Goal: Task Accomplishment & Management: Complete application form

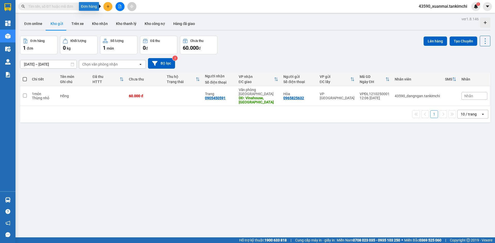
click at [109, 5] on icon "plus" at bounding box center [108, 7] width 4 height 4
click at [128, 21] on div "Tạo đơn hàng" at bounding box center [128, 19] width 22 height 6
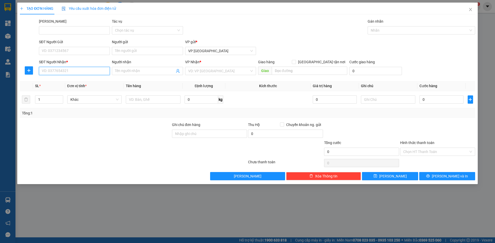
click at [60, 71] on input "SĐT Người Nhận *" at bounding box center [74, 71] width 71 height 8
click at [89, 85] on div "0935368483 - Anh Tùng" at bounding box center [74, 81] width 71 height 8
type input "0935368483"
type input "[PERSON_NAME]"
type input "Hội An"
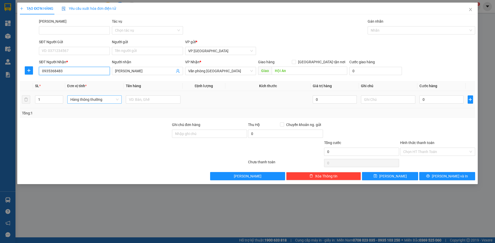
click at [86, 103] on span "Hàng thông thường" at bounding box center [94, 100] width 48 height 8
type input "0935368483"
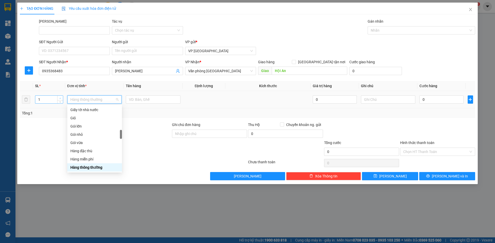
click at [61, 98] on icon "up" at bounding box center [60, 99] width 2 height 2
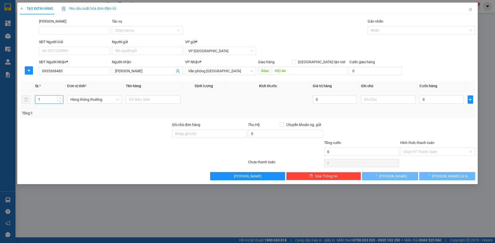
click at [61, 98] on icon "up" at bounding box center [60, 99] width 2 height 2
type input "5"
click at [61, 98] on icon "up" at bounding box center [60, 99] width 2 height 2
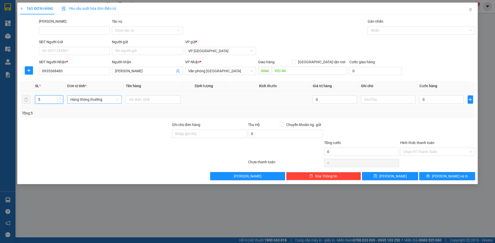
click at [81, 101] on span "Hàng thông thường" at bounding box center [94, 100] width 48 height 8
type input "Bọc"
click at [88, 112] on div "Bọc" at bounding box center [94, 110] width 48 height 6
click at [138, 100] on input "text" at bounding box center [153, 100] width 55 height 8
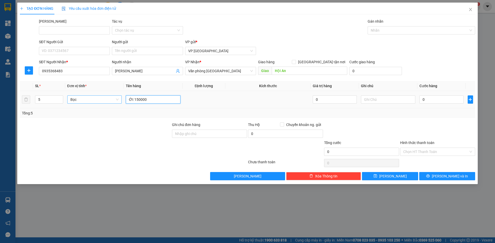
drag, startPoint x: 134, startPoint y: 101, endPoint x: 147, endPoint y: 100, distance: 12.6
click at [147, 100] on input "Ớt 150000" at bounding box center [153, 100] width 55 height 8
type input "Ớt"
click at [434, 101] on input "0" at bounding box center [441, 100] width 44 height 8
paste input "150.00"
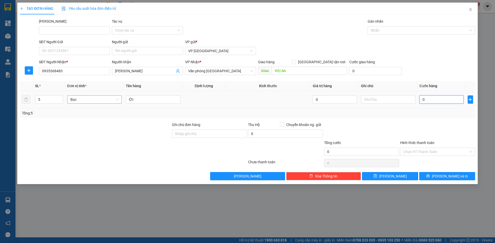
type input "150.000"
click at [430, 155] on input "Hình thức thanh toán" at bounding box center [435, 152] width 65 height 8
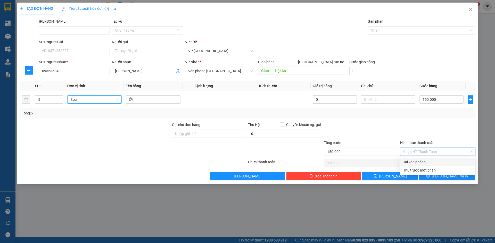
click at [425, 161] on div "Tại văn phòng" at bounding box center [437, 162] width 69 height 6
type input "0"
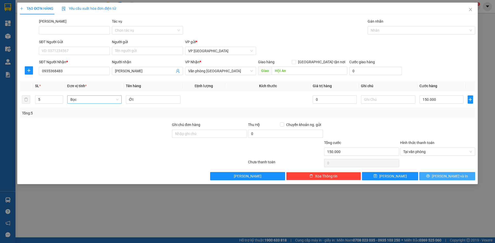
click at [429, 176] on icon "printer" at bounding box center [427, 176] width 3 height 3
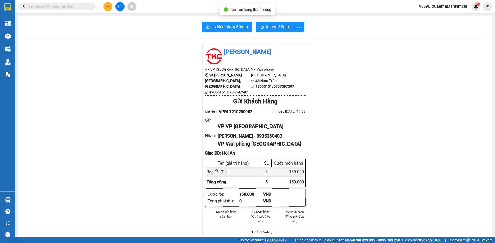
scroll to position [26, 0]
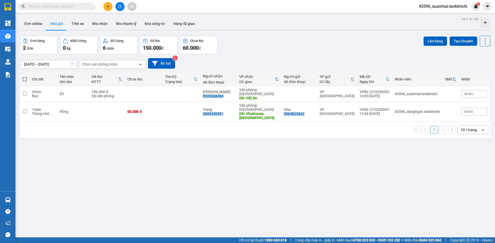
click at [107, 6] on icon "plus" at bounding box center [108, 7] width 4 height 4
click at [125, 19] on div "Tạo đơn hàng" at bounding box center [128, 19] width 22 height 6
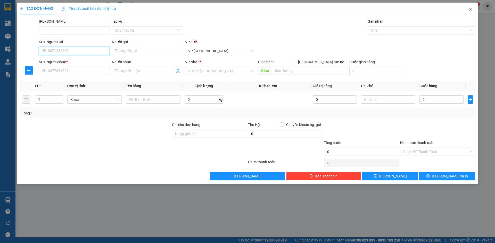
click at [62, 50] on input "SĐT Người Gửi" at bounding box center [74, 51] width 71 height 8
type input "0948374868"
click at [123, 53] on input "Người gửi" at bounding box center [147, 51] width 71 height 8
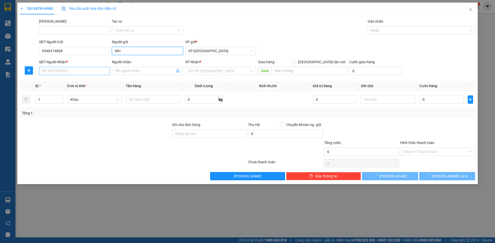
type input "Nhi"
click at [55, 71] on input "SĐT Người Nhận *" at bounding box center [74, 71] width 71 height 8
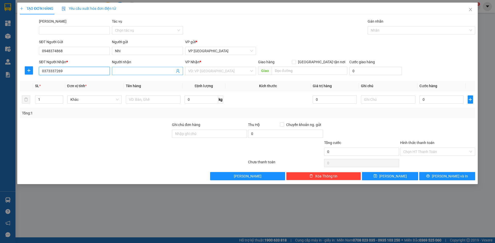
type input "0373337269"
click at [120, 72] on input "Người nhận" at bounding box center [145, 71] width 60 height 6
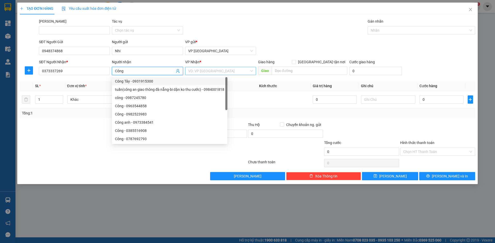
type input "Công"
click at [202, 71] on input "search" at bounding box center [218, 71] width 61 height 8
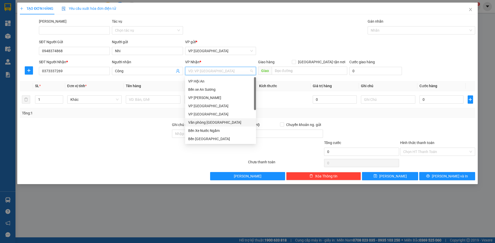
click at [214, 121] on div "Văn phòng [GEOGRAPHIC_DATA]" at bounding box center [220, 123] width 65 height 6
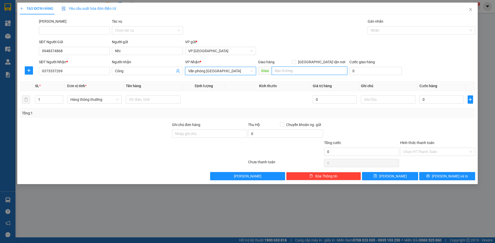
click at [290, 71] on input "search" at bounding box center [309, 71] width 75 height 8
type input "H"
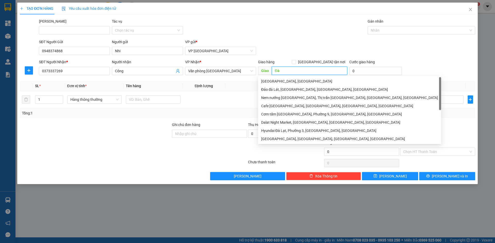
type input "Đ"
click at [88, 99] on span "Hàng thông thường" at bounding box center [94, 100] width 48 height 8
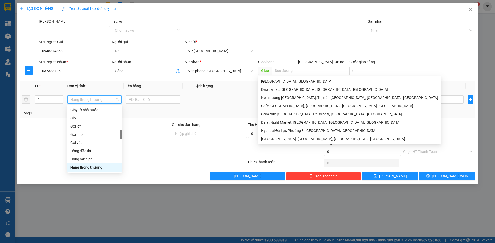
scroll to position [80, 0]
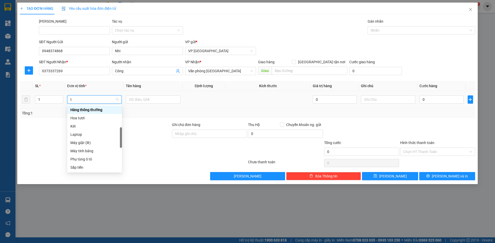
type input "th"
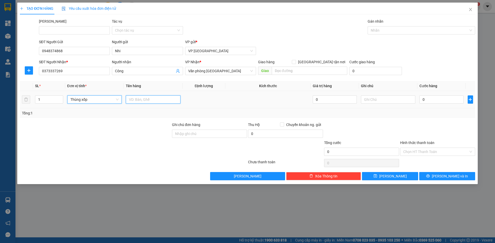
click at [132, 101] on input "text" at bounding box center [153, 100] width 55 height 8
type input "H"
type input "C"
type input "h"
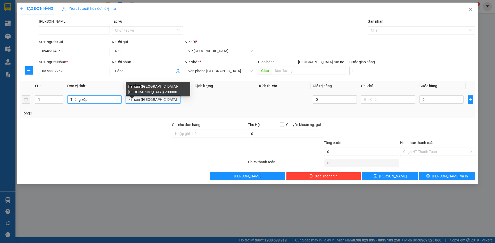
scroll to position [0, 3]
drag, startPoint x: 166, startPoint y: 100, endPoint x: 178, endPoint y: 100, distance: 12.1
click at [178, 100] on input "Hải sản (Đà Lạt-Hà Tĩnh) 200000" at bounding box center [153, 100] width 55 height 8
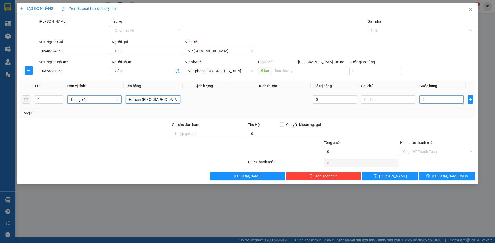
type input "Hải sản ([GEOGRAPHIC_DATA][PERSON_NAME][GEOGRAPHIC_DATA])"
click at [435, 97] on input "0" at bounding box center [441, 100] width 44 height 8
paste input "200.00"
type input "200.000"
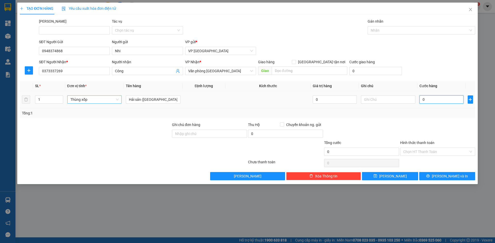
type input "200.000"
click at [416, 155] on input "Hình thức thanh toán" at bounding box center [435, 152] width 65 height 8
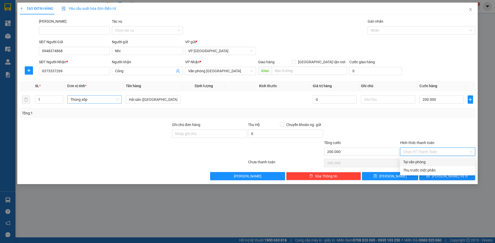
click at [419, 164] on div "Tại văn phòng" at bounding box center [437, 162] width 69 height 6
type input "0"
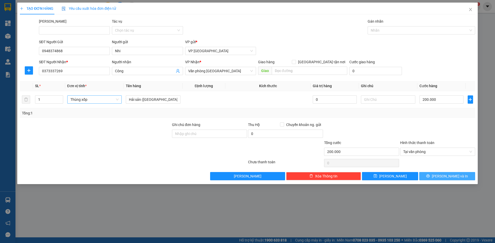
click at [429, 177] on icon "printer" at bounding box center [428, 176] width 4 height 4
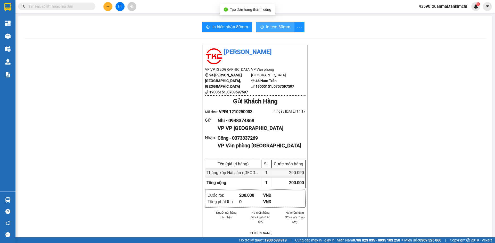
click at [275, 29] on span "In tem 80mm" at bounding box center [278, 27] width 24 height 6
click at [275, 28] on span "In tem 80mm" at bounding box center [278, 27] width 24 height 6
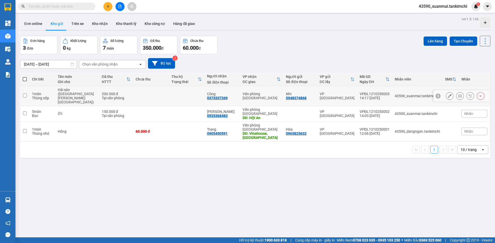
click at [102, 92] on div "200.000 đ" at bounding box center [116, 94] width 29 height 4
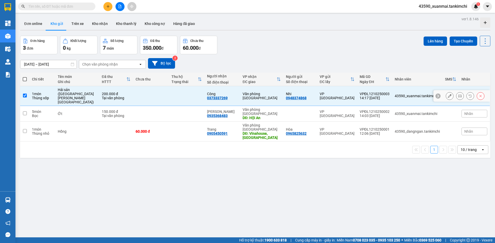
checkbox input "true"
click at [447, 94] on icon at bounding box center [449, 96] width 4 height 4
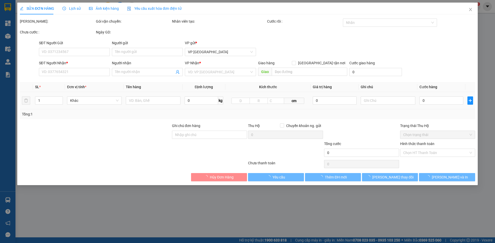
type input "0948374868"
type input "Nhi"
type input "0373337269"
type input "Công"
type input "200.000"
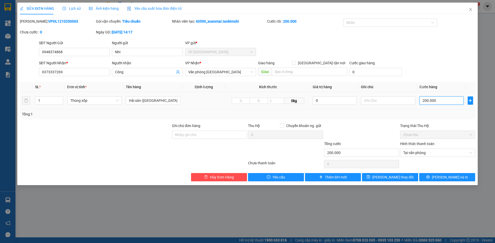
click at [426, 103] on input "200.000" at bounding box center [441, 101] width 44 height 8
type input "20.000"
type input "250.000"
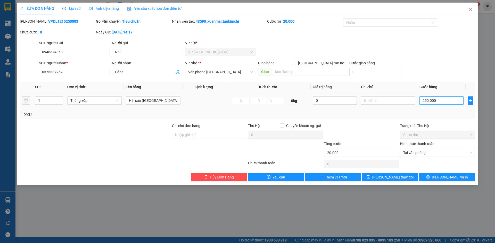
type input "250.000"
click at [284, 72] on input "search" at bounding box center [309, 72] width 75 height 8
type input "250.000"
click at [441, 176] on button "[PERSON_NAME] và In" at bounding box center [447, 177] width 56 height 8
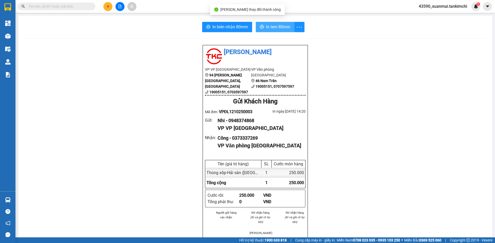
click at [282, 29] on span "In tem 80mm" at bounding box center [278, 27] width 24 height 6
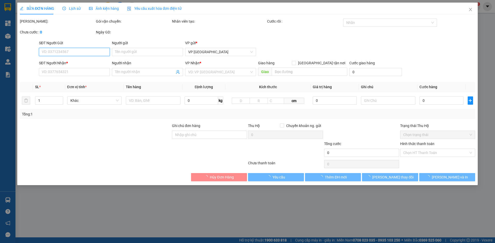
type input "0948374868"
type input "Nhi"
type input "0373337269"
type input "Công"
type input "250.000"
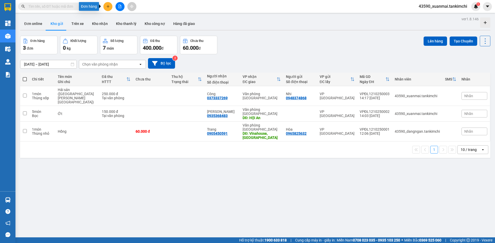
click at [108, 8] on icon "plus" at bounding box center [108, 7] width 4 height 4
click at [124, 18] on div "Tạo đơn hàng" at bounding box center [128, 19] width 22 height 6
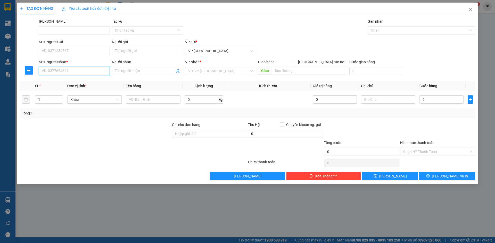
click at [52, 75] on input "SĐT Người Nhận *" at bounding box center [74, 71] width 71 height 8
type input "0901993931"
click at [117, 72] on input "Người nhận" at bounding box center [145, 71] width 60 height 6
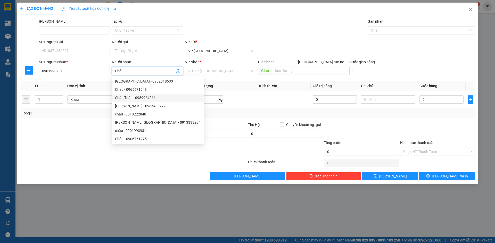
type input "Châu"
click at [202, 71] on input "search" at bounding box center [218, 71] width 61 height 8
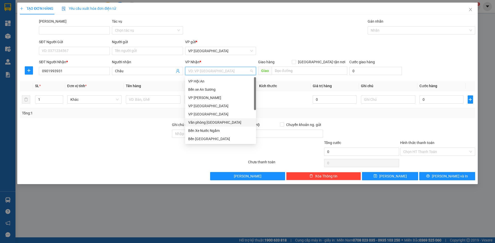
click at [218, 123] on div "Văn phòng [GEOGRAPHIC_DATA]" at bounding box center [220, 123] width 65 height 6
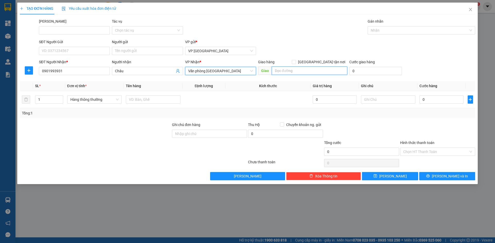
click at [300, 71] on input "search" at bounding box center [309, 71] width 75 height 8
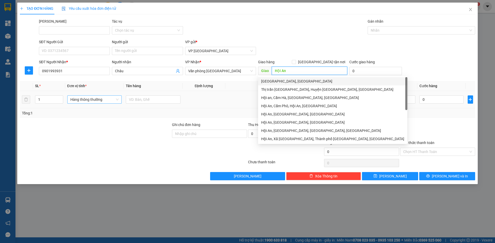
click at [88, 100] on span "Hàng thông thường" at bounding box center [94, 100] width 48 height 8
type input "Hội An"
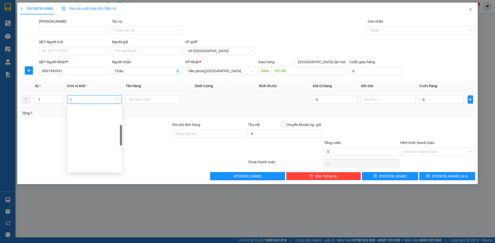
scroll to position [80, 0]
type input "th"
click at [85, 162] on div "Thùng vừa" at bounding box center [94, 160] width 48 height 6
click at [145, 101] on input "text" at bounding box center [153, 100] width 55 height 8
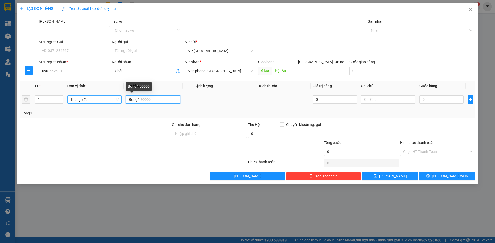
drag, startPoint x: 138, startPoint y: 100, endPoint x: 150, endPoint y: 101, distance: 12.4
click at [150, 101] on input "Bông 150000" at bounding box center [153, 100] width 55 height 8
type input "Bông"
click at [434, 97] on input "0" at bounding box center [441, 100] width 44 height 8
paste input "150.00"
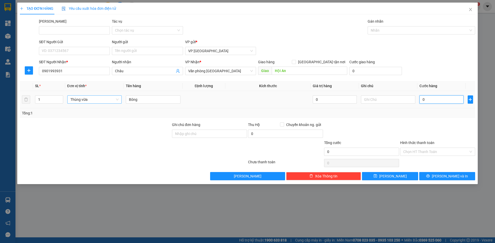
type input "150.000"
click at [425, 151] on input "Hình thức thanh toán" at bounding box center [435, 152] width 65 height 8
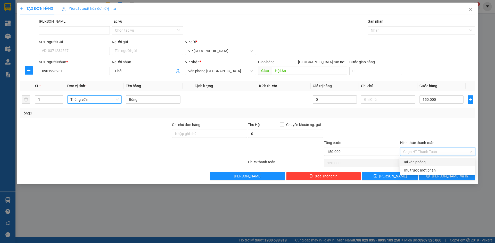
click at [426, 161] on div "Tại văn phòng" at bounding box center [437, 162] width 69 height 6
type input "0"
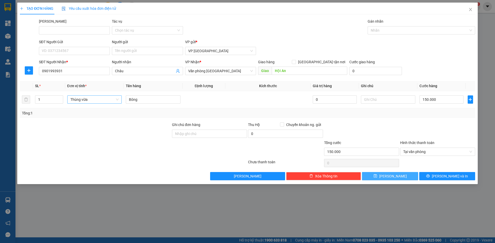
click at [400, 175] on button "[PERSON_NAME]" at bounding box center [390, 176] width 56 height 8
type input "0"
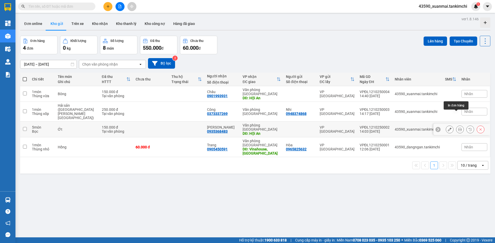
click at [458, 128] on icon at bounding box center [460, 130] width 4 height 4
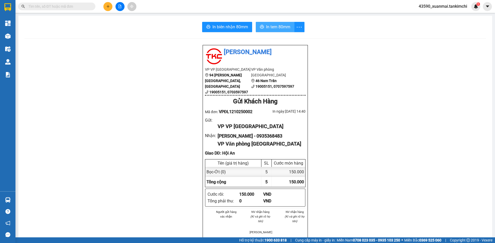
click at [277, 27] on span "In tem 80mm" at bounding box center [278, 27] width 24 height 6
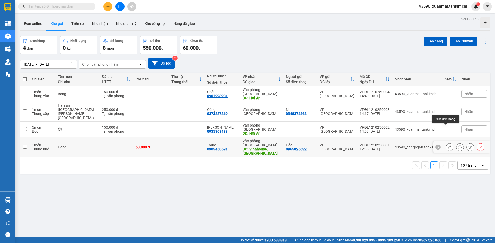
click at [447, 146] on icon at bounding box center [449, 148] width 4 height 4
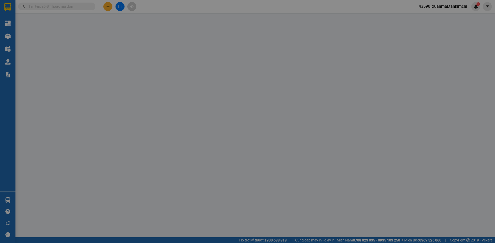
type input "0965825632"
type input "Hòa"
type input "0905450591"
type input "Trang"
type input "Vinahouse, Quảng Nam"
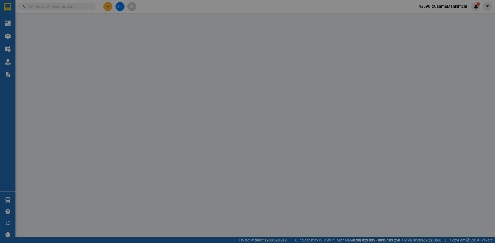
type input "60.000"
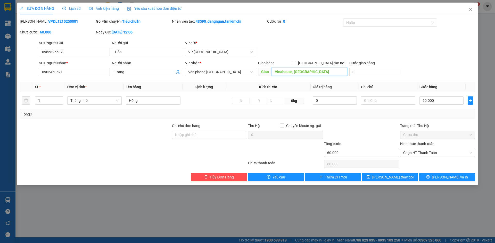
click at [292, 72] on input "Vinahouse, Quảng Nam" at bounding box center [309, 72] width 75 height 8
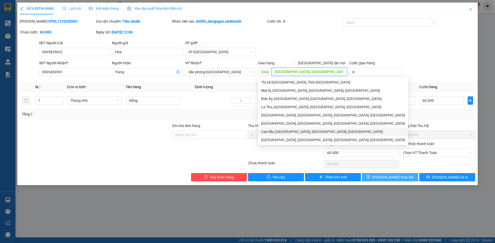
type input "[GEOGRAPHIC_DATA], [GEOGRAPHIC_DATA]"
click at [402, 175] on span "Lưu thay đổi" at bounding box center [392, 178] width 41 height 6
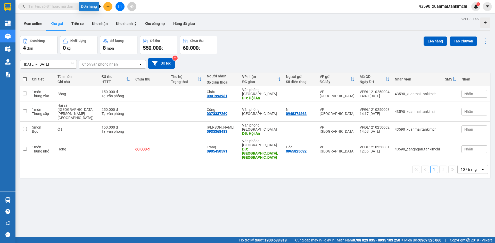
click at [109, 5] on icon "plus" at bounding box center [108, 7] width 4 height 4
click at [124, 16] on div "Tạo đơn hàng" at bounding box center [125, 19] width 39 height 10
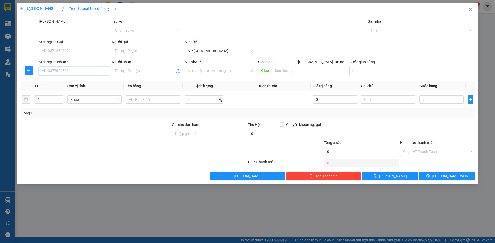
click at [59, 69] on input "SĐT Người Nhận *" at bounding box center [74, 71] width 71 height 8
click at [78, 80] on div "0935073022 - Chú Hoành" at bounding box center [74, 82] width 65 height 6
type input "0935073022"
type input "Chú Hoành"
type input "Hội An"
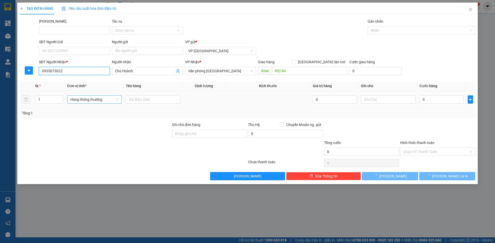
click at [80, 102] on span "Hàng thông thường" at bounding box center [94, 100] width 48 height 8
type input "0935073022"
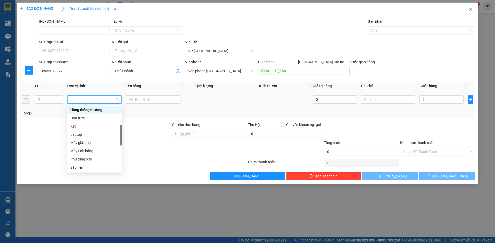
type input "th"
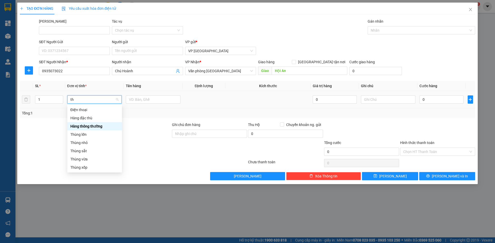
scroll to position [0, 0]
click at [85, 158] on div "Thùng vừa" at bounding box center [94, 160] width 48 height 6
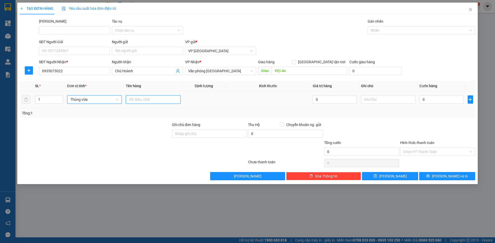
click at [144, 100] on input "text" at bounding box center [153, 100] width 55 height 8
click at [142, 101] on input "Bông 100000" at bounding box center [153, 100] width 55 height 8
drag, startPoint x: 139, startPoint y: 101, endPoint x: 150, endPoint y: 101, distance: 10.8
click at [150, 101] on input "Bông 150000" at bounding box center [153, 100] width 55 height 8
type input "Bông"
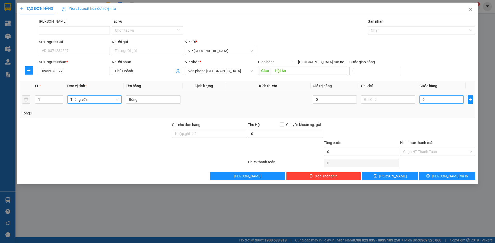
click at [424, 98] on input "0" at bounding box center [441, 100] width 44 height 8
paste input "150.00"
type input "150.000"
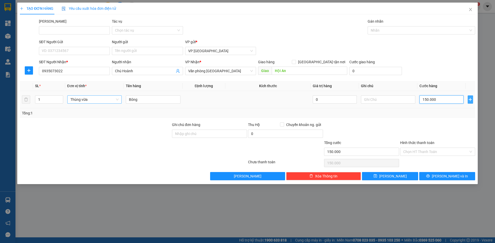
type input "150.000"
click at [470, 100] on icon "plus" at bounding box center [470, 100] width 4 height 4
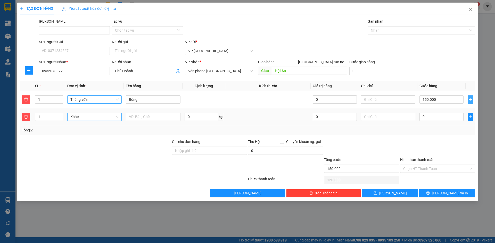
click at [78, 118] on span "Khác" at bounding box center [94, 117] width 48 height 8
type input "bó"
click at [74, 126] on div "Bó" at bounding box center [94, 127] width 48 height 6
click at [430, 117] on input "0" at bounding box center [441, 117] width 44 height 8
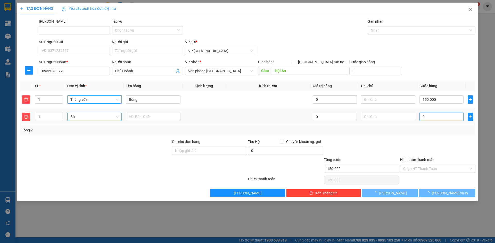
paste input "150.00"
type input "150.000"
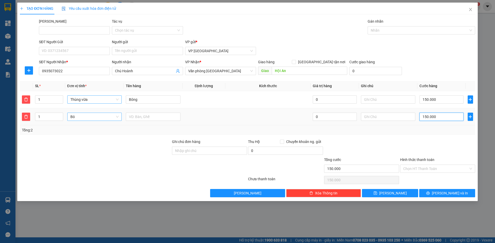
type input "300.000"
click at [425, 117] on input "150.000" at bounding box center [441, 117] width 44 height 8
type input "200.000"
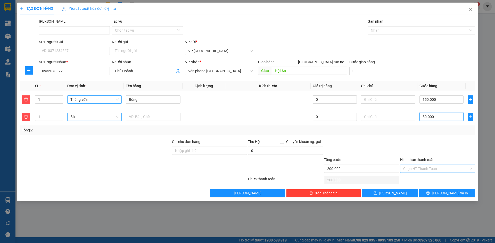
type input "50.000"
click at [423, 166] on input "Hình thức thanh toán" at bounding box center [435, 169] width 65 height 8
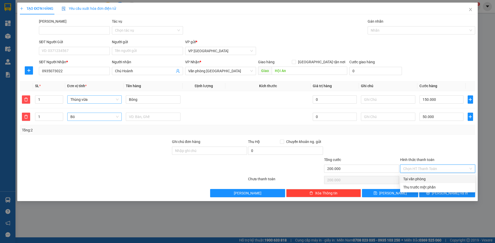
click at [408, 181] on div "Tại văn phòng" at bounding box center [437, 179] width 69 height 6
type input "0"
click at [443, 193] on span "[PERSON_NAME] và In" at bounding box center [449, 194] width 36 height 6
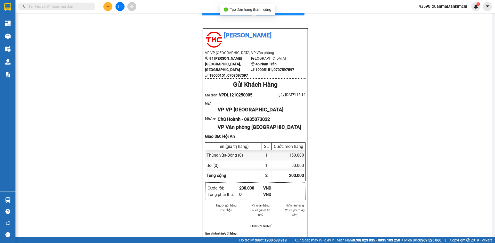
scroll to position [26, 0]
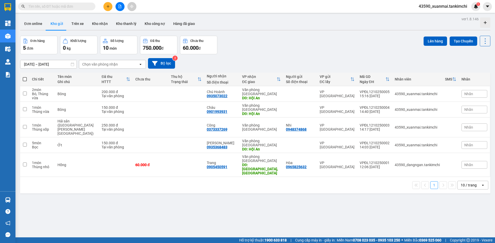
click at [107, 6] on icon "plus" at bounding box center [107, 6] width 3 height 0
click at [131, 20] on div "Tạo đơn hàng" at bounding box center [128, 19] width 22 height 6
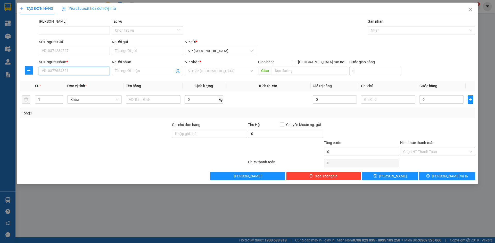
click at [77, 72] on input "SĐT Người Nhận *" at bounding box center [74, 71] width 71 height 8
click at [72, 80] on div "Transit Pickup Surcharge Ids Transit Deliver Surcharge Ids Transit Deliver Surc…" at bounding box center [247, 100] width 455 height 162
click at [71, 70] on input "0935616" at bounding box center [74, 71] width 71 height 8
click at [69, 80] on div "0935616024 - Tiên" at bounding box center [74, 82] width 65 height 6
type input "0935616024"
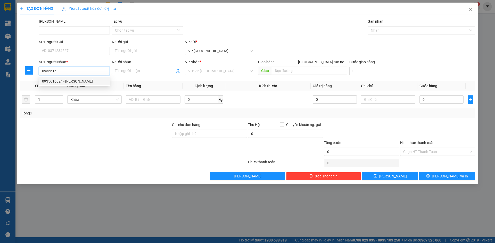
type input "Tiên"
type input "Hội An"
click at [80, 102] on span "Hàng thông thường" at bounding box center [94, 100] width 48 height 8
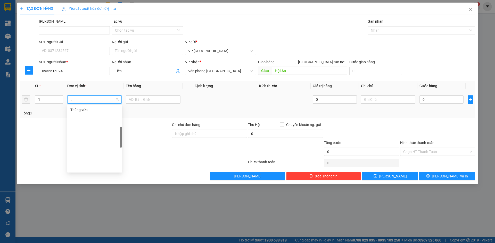
scroll to position [80, 0]
type input "th"
click at [82, 160] on div "Thùng vừa" at bounding box center [94, 160] width 48 height 6
click at [144, 97] on input "text" at bounding box center [153, 100] width 55 height 8
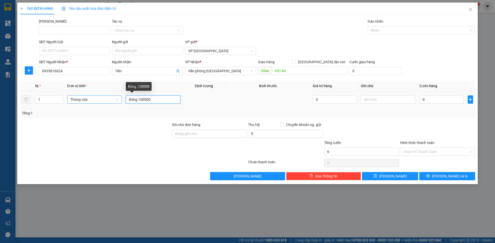
drag, startPoint x: 139, startPoint y: 100, endPoint x: 154, endPoint y: 101, distance: 15.7
click at [154, 101] on input "Bông 100000" at bounding box center [153, 100] width 55 height 8
type input "Bông"
click at [430, 103] on input "0" at bounding box center [441, 100] width 44 height 8
paste input "100.00"
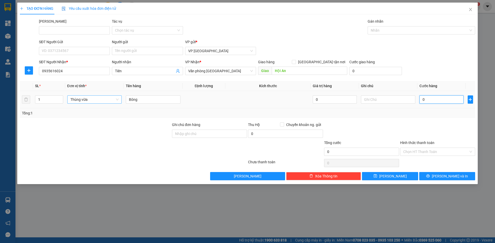
type input "100.000"
click at [426, 151] on input "Hình thức thanh toán" at bounding box center [435, 152] width 65 height 8
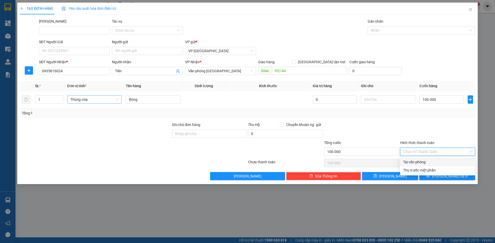
click at [422, 161] on div "Tại văn phòng" at bounding box center [437, 162] width 69 height 6
type input "0"
click at [436, 176] on button "[PERSON_NAME] và In" at bounding box center [447, 176] width 56 height 8
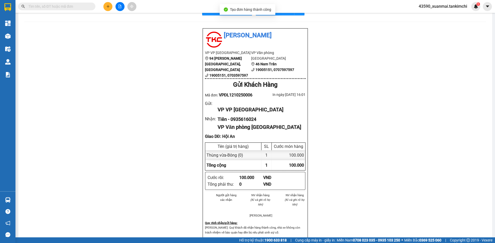
scroll to position [26, 0]
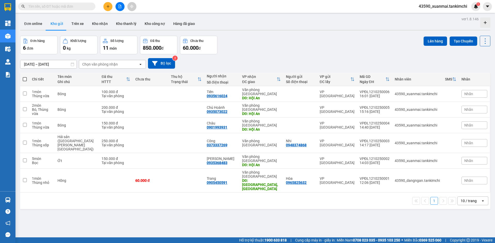
click at [106, 8] on button at bounding box center [107, 6] width 9 height 9
click at [128, 21] on div "Tạo đơn hàng" at bounding box center [128, 19] width 22 height 6
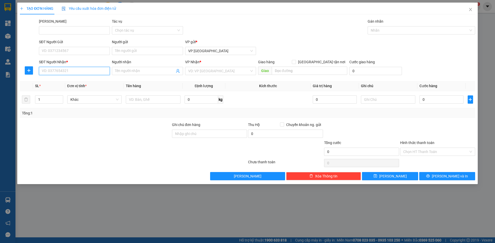
click at [80, 74] on input "SĐT Người Nhận *" at bounding box center [74, 71] width 71 height 8
click at [80, 71] on input "SĐT Người Nhận *" at bounding box center [74, 71] width 71 height 8
click at [78, 81] on div "0936057247 - Nghĩa" at bounding box center [74, 82] width 65 height 6
type input "0936057247"
type input "Nghĩa"
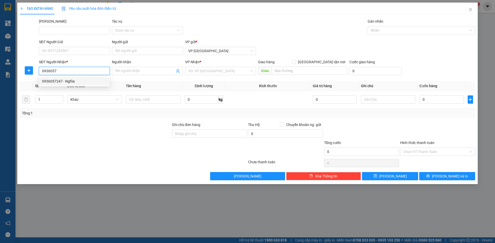
type input "Hội An"
click at [86, 102] on span "Hàng thông thường" at bounding box center [94, 100] width 48 height 8
type input "0936057247"
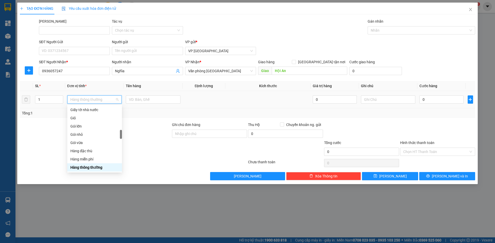
type input "g"
type input "th"
click at [87, 159] on div "Thùng vừa" at bounding box center [94, 160] width 48 height 6
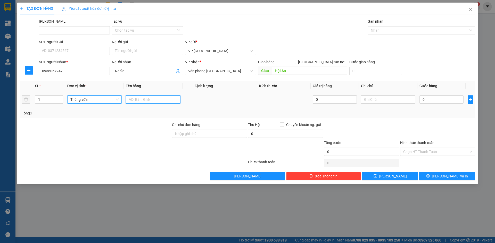
click at [134, 100] on input "text" at bounding box center [153, 100] width 55 height 8
drag, startPoint x: 136, startPoint y: 100, endPoint x: 149, endPoint y: 100, distance: 13.1
click at [149, 100] on input "Cây 100000" at bounding box center [153, 100] width 55 height 8
type input "Cây"
click at [435, 102] on input "0" at bounding box center [441, 100] width 44 height 8
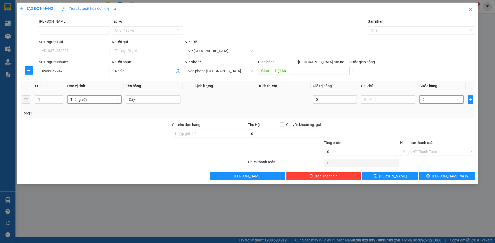
paste input "100.00"
type input "100.000"
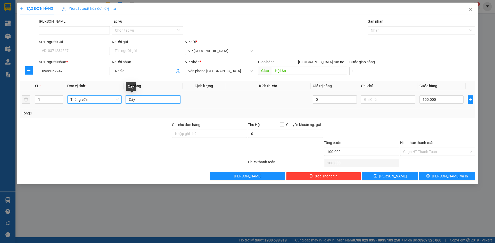
click at [138, 100] on input "Cây" at bounding box center [153, 100] width 55 height 8
type input "Cây cảnh"
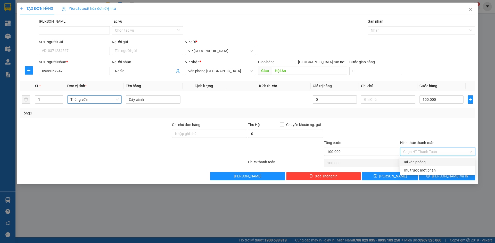
click at [428, 154] on input "Hình thức thanh toán" at bounding box center [435, 152] width 65 height 8
click at [424, 162] on div "Tại văn phòng" at bounding box center [437, 162] width 69 height 6
type input "0"
click at [452, 176] on span "[PERSON_NAME] và In" at bounding box center [449, 177] width 36 height 6
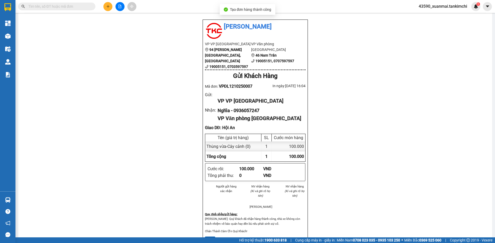
scroll to position [26, 0]
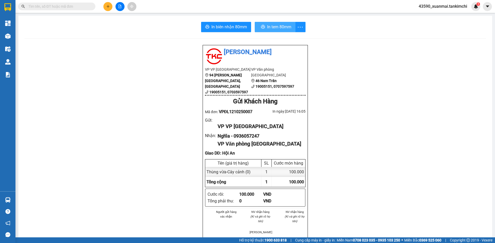
click at [274, 27] on span "In tem 80mm" at bounding box center [279, 27] width 24 height 6
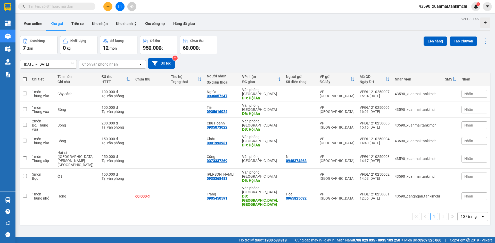
click at [107, 6] on icon "plus" at bounding box center [108, 7] width 4 height 4
click at [117, 18] on div "Tạo đơn hàng" at bounding box center [128, 19] width 22 height 6
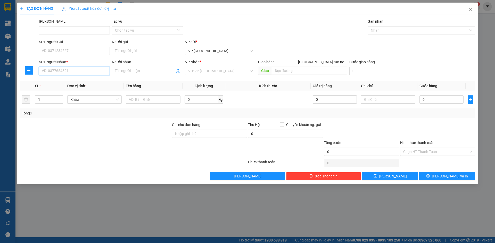
click at [83, 71] on input "SĐT Người Nhận *" at bounding box center [74, 71] width 71 height 8
click at [71, 83] on div "0969817085 - Sen" at bounding box center [74, 82] width 65 height 6
type input "0969817085"
type input "Sen"
type input "0969817085"
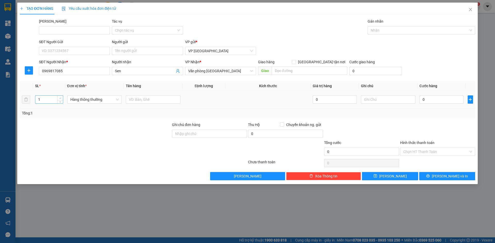
type input "2"
click at [60, 97] on span "up" at bounding box center [60, 98] width 3 height 3
click at [86, 102] on span "Hàng thông thường" at bounding box center [94, 100] width 48 height 8
type input "th"
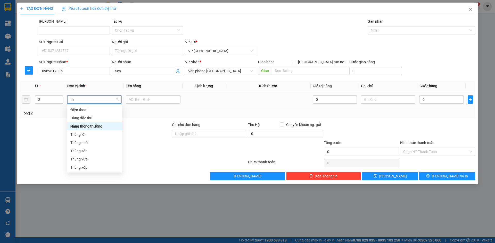
click at [92, 160] on div "Thùng vừa" at bounding box center [94, 160] width 48 height 6
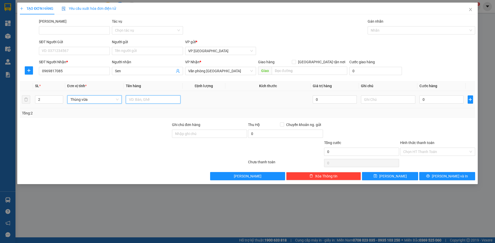
click at [147, 100] on input "text" at bounding box center [153, 100] width 55 height 8
drag, startPoint x: 138, startPoint y: 99, endPoint x: 160, endPoint y: 104, distance: 22.7
click at [160, 104] on div "Bông 250000" at bounding box center [153, 100] width 55 height 10
type input "Bông"
click at [421, 99] on input "0" at bounding box center [441, 100] width 44 height 8
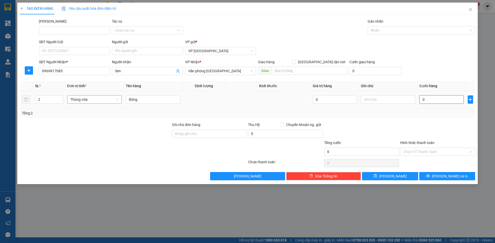
paste input "250.00"
type input "250.000"
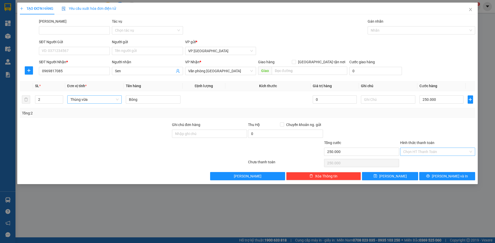
click at [429, 151] on input "Hình thức thanh toán" at bounding box center [435, 152] width 65 height 8
click at [424, 160] on div "Tại văn phòng" at bounding box center [437, 162] width 69 height 6
type input "0"
click at [449, 178] on span "[PERSON_NAME] và In" at bounding box center [449, 177] width 36 height 6
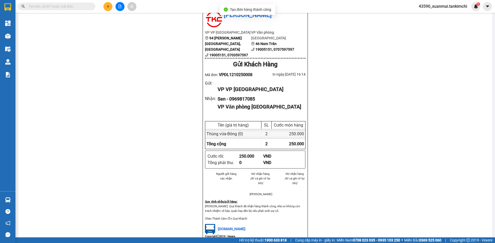
scroll to position [26, 0]
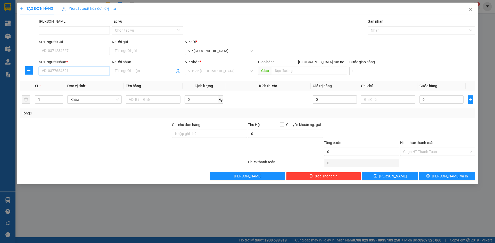
click at [63, 72] on input "SĐT Người Nhận *" at bounding box center [74, 71] width 71 height 8
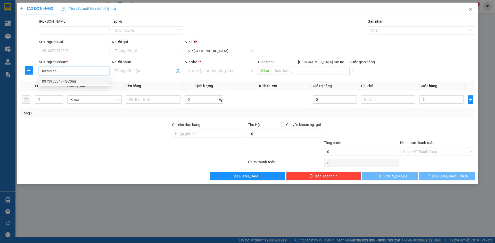
click at [75, 82] on div "0373955347 - Sương" at bounding box center [74, 82] width 65 height 6
type input "0373955347"
type input "Sương"
type input "Hội An"
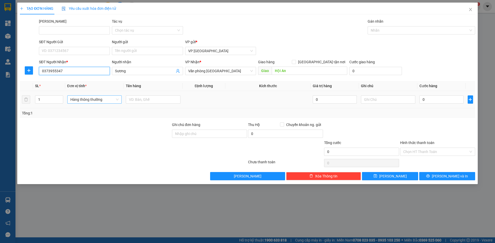
click at [79, 100] on span "Hàng thông thường" at bounding box center [94, 100] width 48 height 8
type input "0373955347"
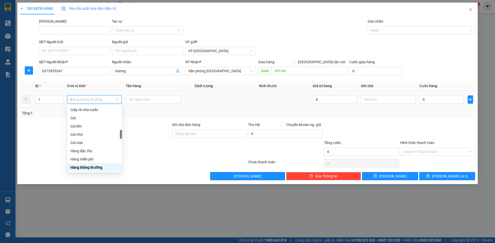
scroll to position [80, 0]
type input "th"
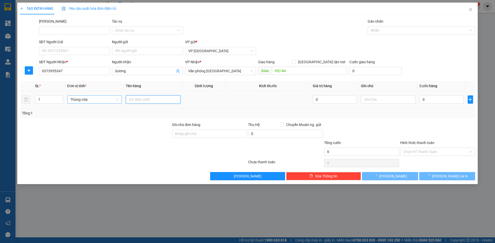
click at [142, 98] on input "text" at bounding box center [153, 100] width 55 height 8
type input "B"
type input "2"
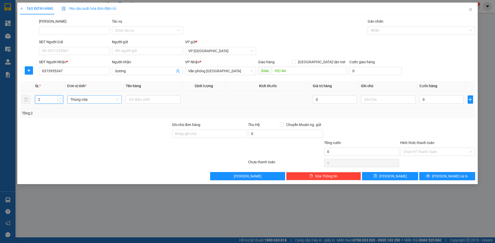
click at [61, 98] on icon "up" at bounding box center [60, 99] width 2 height 2
click at [87, 101] on span "Thùng vừa" at bounding box center [94, 100] width 48 height 8
type input "ki"
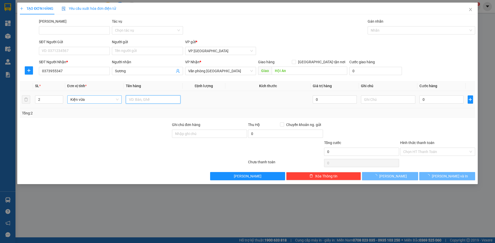
click at [146, 98] on input "text" at bounding box center [153, 100] width 55 height 8
drag, startPoint x: 141, startPoint y: 99, endPoint x: 154, endPoint y: 99, distance: 12.9
click at [154, 99] on input "Rau củ 150000" at bounding box center [153, 100] width 55 height 8
type input "Rau củ"
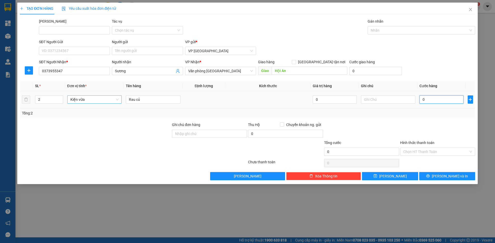
click at [433, 100] on input "0" at bounding box center [441, 100] width 44 height 8
paste input "150.00"
type input "150.000"
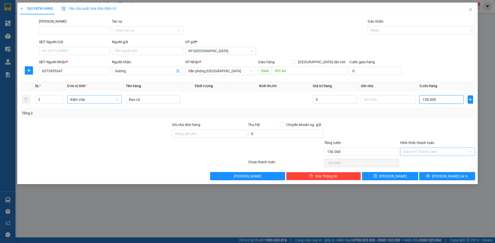
type input "150.000"
click at [422, 152] on input "Hình thức thanh toán" at bounding box center [435, 152] width 65 height 8
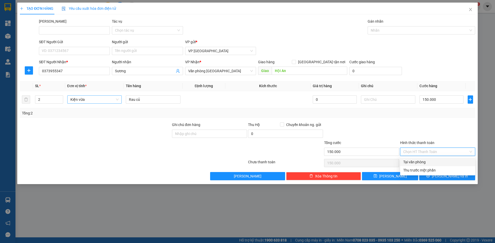
click at [419, 160] on div "Tại văn phòng" at bounding box center [437, 162] width 69 height 6
type input "0"
click at [446, 177] on span "[PERSON_NAME] và In" at bounding box center [449, 177] width 36 height 6
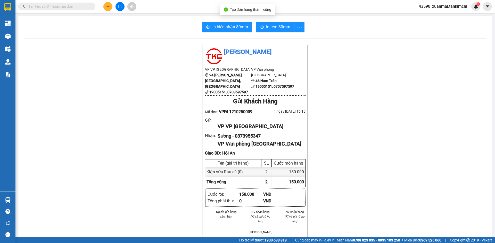
scroll to position [26, 0]
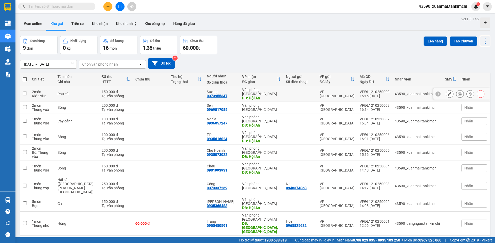
click at [458, 93] on icon at bounding box center [460, 94] width 4 height 4
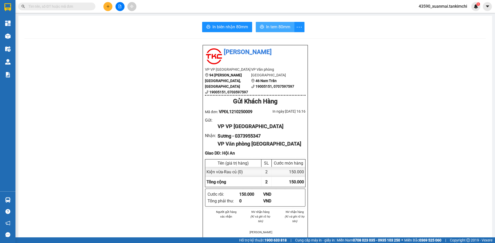
click at [279, 28] on span "In tem 80mm" at bounding box center [278, 27] width 24 height 6
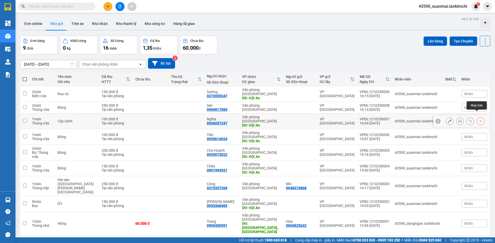
click at [478, 120] on icon at bounding box center [480, 122] width 4 height 4
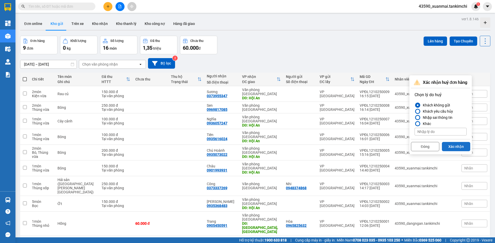
click at [467, 148] on button "Xác nhận" at bounding box center [456, 146] width 28 height 9
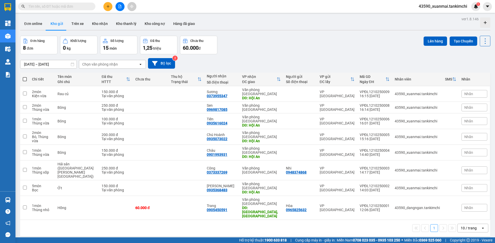
click at [110, 4] on button at bounding box center [107, 6] width 9 height 9
click at [122, 21] on div "Tạo đơn hàng" at bounding box center [128, 19] width 22 height 6
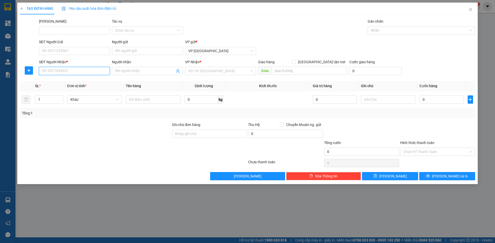
click at [69, 70] on input "SĐT Người Nhận *" at bounding box center [74, 71] width 71 height 8
click at [71, 80] on div "0936057247 - Nghĩa" at bounding box center [74, 82] width 65 height 6
type input "0936057247"
type input "Nghĩa"
type input "Hội An"
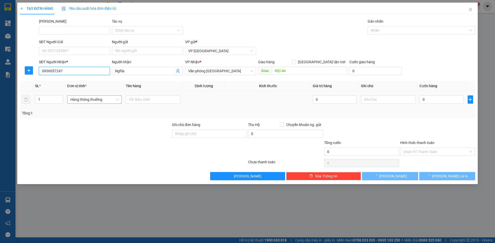
click at [82, 100] on span "Hàng thông thường" at bounding box center [94, 100] width 48 height 8
type input "0936057247"
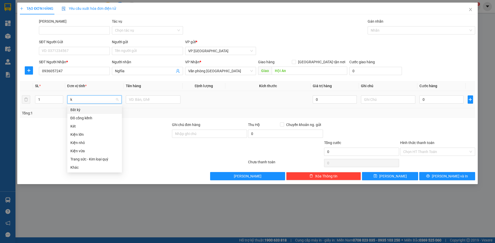
type input "ki"
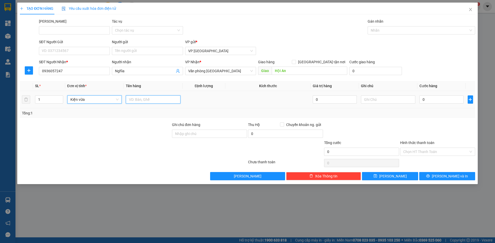
click at [134, 100] on input "text" at bounding box center [153, 100] width 55 height 8
click at [95, 101] on span "Kiện vừa" at bounding box center [94, 100] width 48 height 8
type input "Cây cảnh"
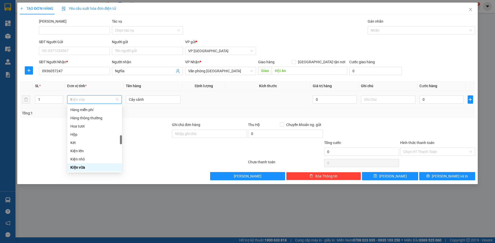
scroll to position [155, 0]
type input "th"
click at [92, 162] on div "Thùng vừa" at bounding box center [94, 160] width 48 height 6
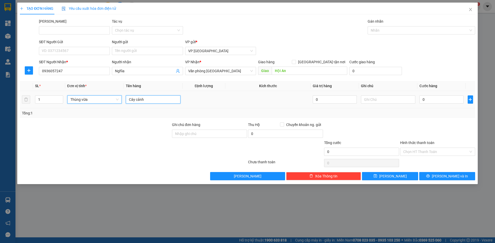
click at [159, 101] on input "Cây cảnh" at bounding box center [153, 100] width 55 height 8
drag, startPoint x: 145, startPoint y: 100, endPoint x: 154, endPoint y: 100, distance: 9.3
click at [154, 100] on input "Cây cảnh 80000" at bounding box center [153, 100] width 55 height 8
type input "Cây cảnh"
click at [442, 98] on input "0" at bounding box center [441, 100] width 44 height 8
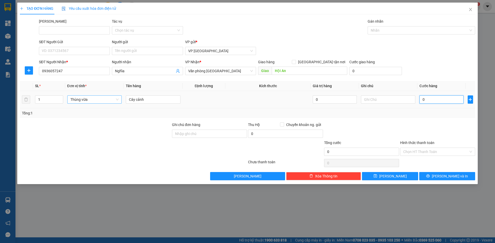
paste input "80.00"
type input "80.000"
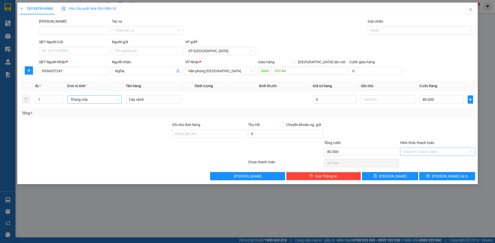
click at [432, 153] on input "Hình thức thanh toán" at bounding box center [435, 152] width 65 height 8
click at [408, 161] on div "Tại văn phòng" at bounding box center [437, 162] width 69 height 6
type input "0"
click at [429, 177] on icon "printer" at bounding box center [427, 176] width 3 height 3
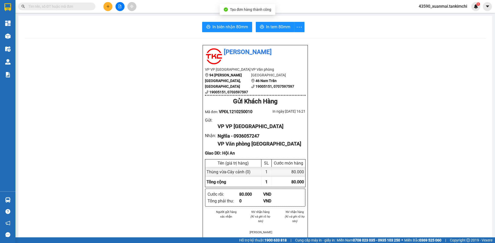
scroll to position [26, 0]
click at [273, 27] on span "In tem 80mm" at bounding box center [278, 27] width 24 height 6
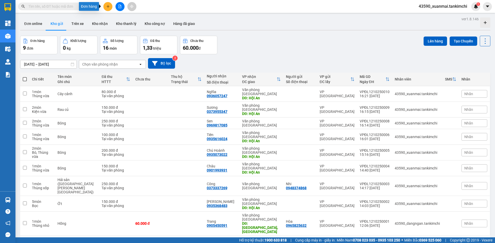
click at [107, 6] on icon "plus" at bounding box center [107, 6] width 3 height 0
click at [128, 22] on div "Tạo đơn hàng" at bounding box center [128, 19] width 22 height 6
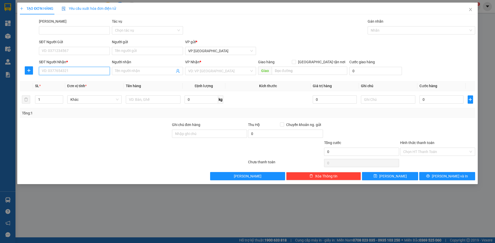
click at [69, 69] on input "SĐT Người Nhận *" at bounding box center [74, 71] width 71 height 8
click at [67, 83] on div "0788640935 - Hoa" at bounding box center [74, 82] width 65 height 6
type input "0788640935"
type input "Hoa"
click at [78, 100] on span "Hàng thông thường" at bounding box center [94, 100] width 48 height 8
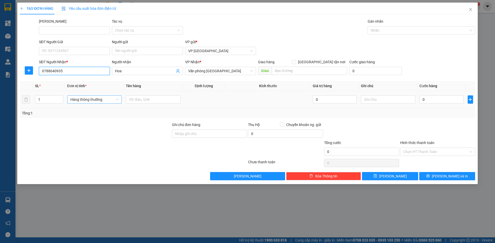
type input "0788640935"
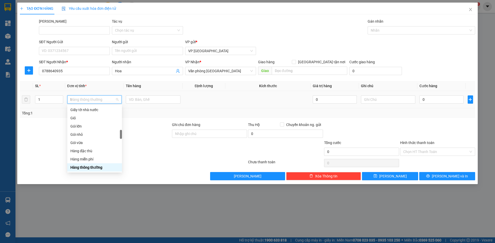
scroll to position [80, 0]
type input "th"
click at [86, 160] on div "Thùng vừa" at bounding box center [94, 160] width 48 height 6
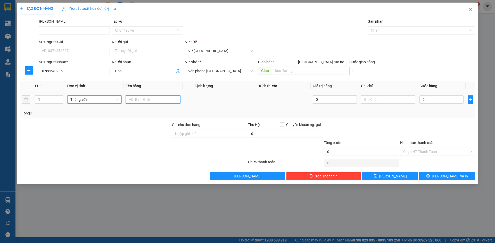
click at [154, 101] on input "text" at bounding box center [153, 100] width 55 height 8
drag, startPoint x: 139, startPoint y: 102, endPoint x: 150, endPoint y: 101, distance: 10.9
click at [150, 101] on input "Bông 150000" at bounding box center [153, 100] width 55 height 8
type input "Bông"
click at [436, 98] on input "0" at bounding box center [441, 100] width 44 height 8
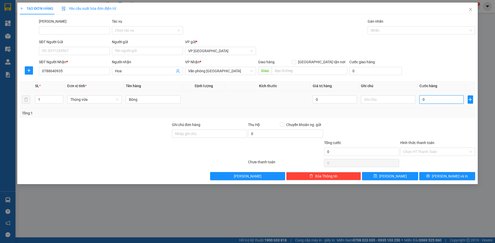
paste input "150.00"
type input "150.000"
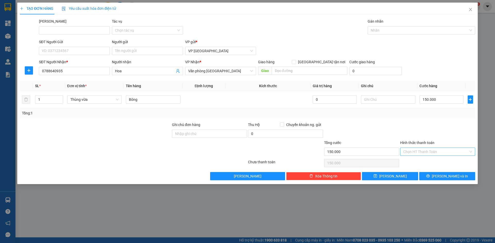
click at [424, 154] on input "Hình thức thanh toán" at bounding box center [435, 152] width 65 height 8
click at [419, 161] on div "Tại văn phòng" at bounding box center [437, 162] width 69 height 6
type input "0"
click at [447, 177] on span "[PERSON_NAME] và In" at bounding box center [449, 177] width 36 height 6
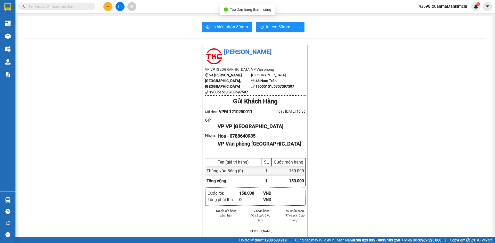
scroll to position [26, 0]
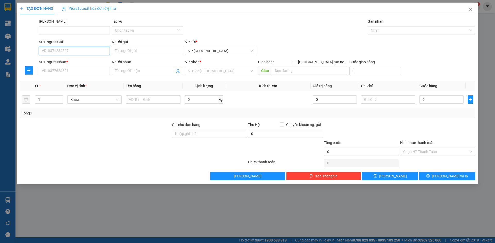
click at [64, 51] on input "SĐT Người Gửi" at bounding box center [74, 51] width 71 height 8
click at [73, 61] on div "0797511080 - Chinh" at bounding box center [74, 61] width 65 height 6
type input "0797511080"
type input "Chinh"
type input "0902957256"
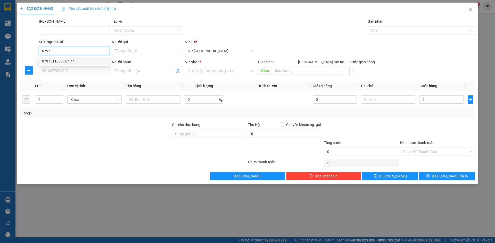
type input "[PERSON_NAME]"
type input "0797511080"
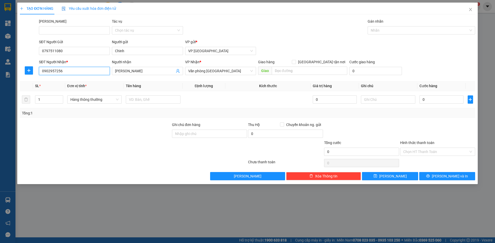
click at [67, 72] on input "0902957256" at bounding box center [74, 71] width 71 height 8
drag, startPoint x: 67, startPoint y: 72, endPoint x: 40, endPoint y: 71, distance: 27.1
click at [40, 71] on input "0902957256" at bounding box center [74, 71] width 71 height 8
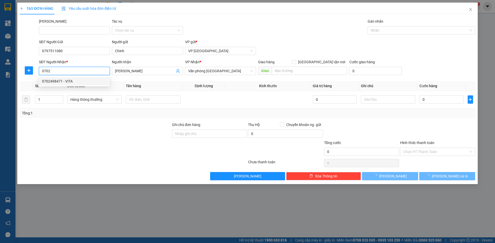
click at [58, 79] on div "0702498471 - VITA" at bounding box center [74, 82] width 65 height 6
type input "0702498471"
type input "VITA"
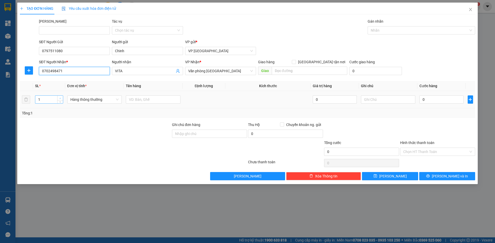
type input "0702498471"
type input "2"
click at [59, 97] on span "up" at bounding box center [60, 98] width 3 height 3
click at [81, 103] on span "Hàng thông thường" at bounding box center [94, 100] width 48 height 8
type input "ki"
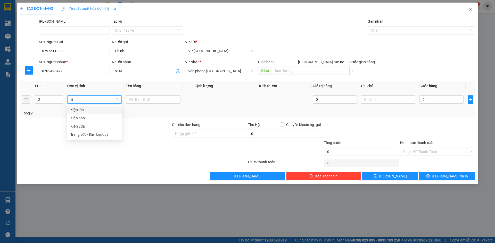
click at [83, 129] on div "Kiện vừa" at bounding box center [94, 127] width 48 height 6
click at [133, 100] on input "text" at bounding box center [153, 100] width 55 height 8
drag, startPoint x: 137, startPoint y: 101, endPoint x: 153, endPoint y: 101, distance: 16.5
click at [153, 101] on input "Rau 120000" at bounding box center [153, 100] width 55 height 8
type input "Rau"
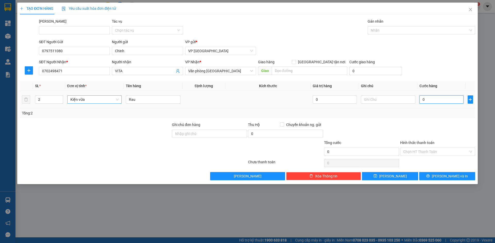
click at [439, 100] on input "0" at bounding box center [441, 100] width 44 height 8
paste input "120.00"
type input "120.000"
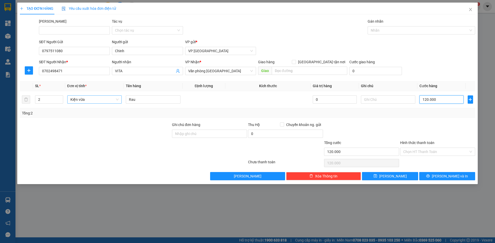
type input "120.000"
click at [423, 150] on input "Hình thức thanh toán" at bounding box center [435, 152] width 65 height 8
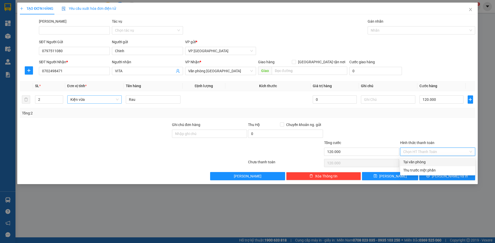
click at [417, 164] on div "Tại văn phòng" at bounding box center [437, 162] width 69 height 6
type input "0"
click at [445, 176] on span "[PERSON_NAME] và In" at bounding box center [449, 177] width 36 height 6
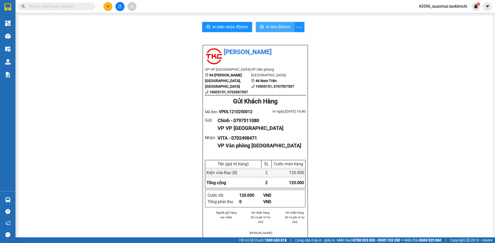
click at [275, 29] on span "In tem 80mm" at bounding box center [278, 27] width 24 height 6
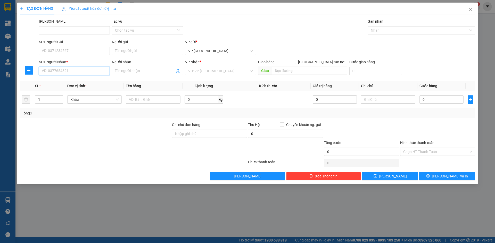
click at [65, 73] on input "SĐT Người Nhận *" at bounding box center [74, 71] width 71 height 8
click at [69, 50] on input "SĐT Người Gửi" at bounding box center [74, 51] width 71 height 8
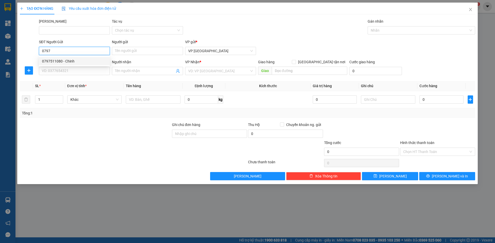
click at [67, 65] on div "0797511080 - Chinh" at bounding box center [74, 61] width 71 height 8
type input "0797511080"
type input "Chinh"
type input "0702498471"
type input "VITA"
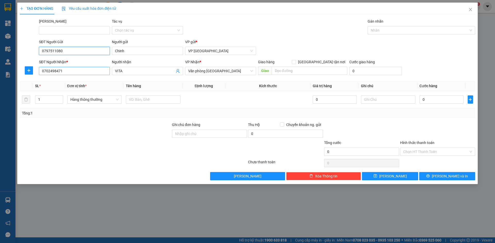
type input "0797511080"
click at [67, 73] on input "0702498471" at bounding box center [74, 71] width 71 height 8
drag, startPoint x: 67, startPoint y: 72, endPoint x: 37, endPoint y: 72, distance: 29.9
click at [37, 72] on div "SĐT Người Nhận * 0702498471 Người nhận VITA VP Nhận * Văn phòng [GEOGRAPHIC_DAT…" at bounding box center [247, 68] width 456 height 18
click at [55, 72] on input "0989" at bounding box center [74, 71] width 71 height 8
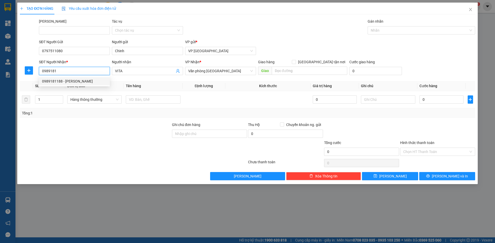
click at [62, 81] on div "0989181188 - [PERSON_NAME]" at bounding box center [74, 82] width 65 height 6
type input "0989181188"
type input "Minh"
type input "0989181188"
click at [60, 98] on icon "up" at bounding box center [60, 99] width 2 height 2
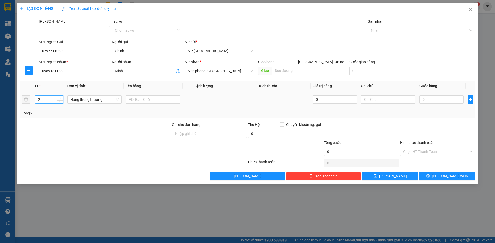
type input "3"
click at [60, 98] on icon "up" at bounding box center [60, 99] width 2 height 2
click at [81, 100] on span "Hàng thông thường" at bounding box center [94, 100] width 48 height 8
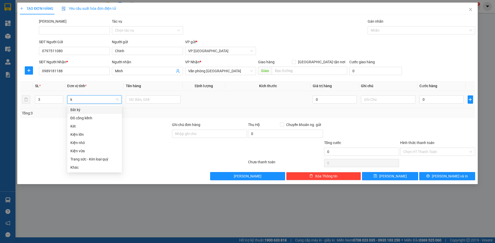
type input "ki"
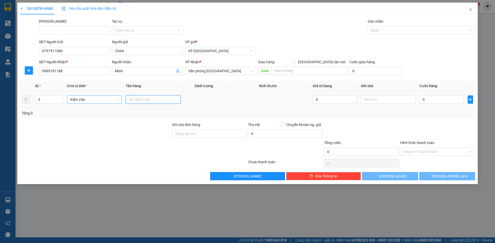
click at [129, 101] on input "text" at bounding box center [153, 100] width 55 height 8
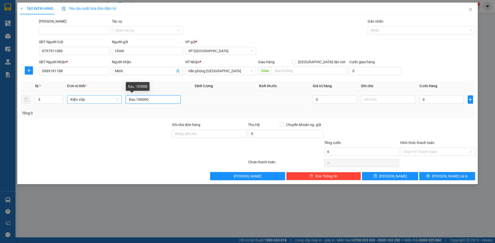
drag, startPoint x: 136, startPoint y: 99, endPoint x: 149, endPoint y: 101, distance: 13.5
click at [149, 101] on input "Rau 190000" at bounding box center [153, 100] width 55 height 8
type input "Rau"
click at [425, 100] on input "0" at bounding box center [441, 100] width 44 height 8
paste input "190.00"
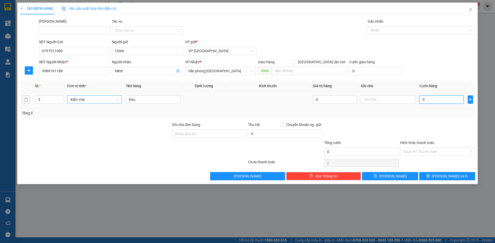
type input "190.000"
click at [426, 155] on input "Hình thức thanh toán" at bounding box center [435, 152] width 65 height 8
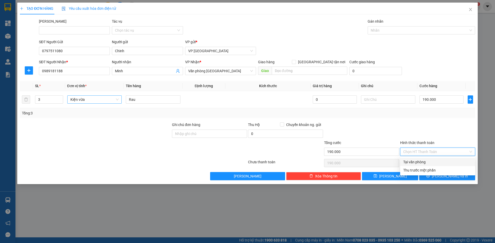
click at [418, 163] on div "Tại văn phòng" at bounding box center [437, 162] width 69 height 6
type input "0"
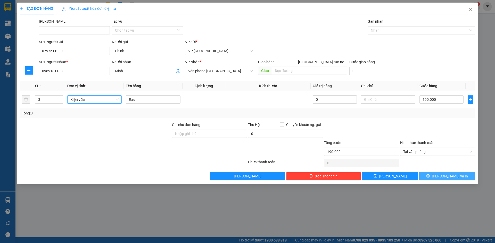
click at [429, 175] on icon "printer" at bounding box center [428, 176] width 4 height 4
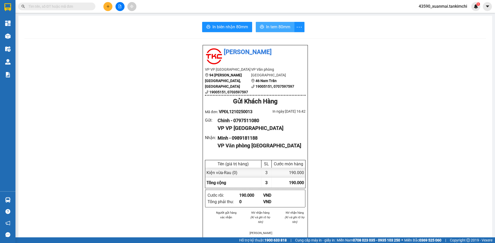
click at [276, 28] on span "In tem 80mm" at bounding box center [278, 27] width 24 height 6
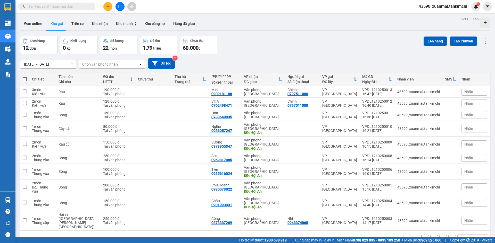
click at [26, 80] on span at bounding box center [25, 79] width 4 height 4
click at [25, 77] on input "checkbox" at bounding box center [25, 77] width 0 height 0
checkbox input "true"
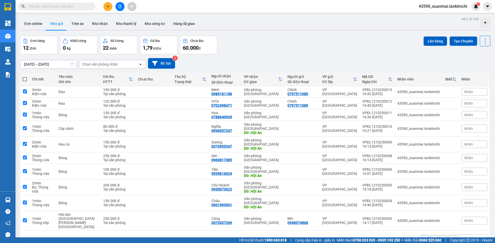
checkbox input "true"
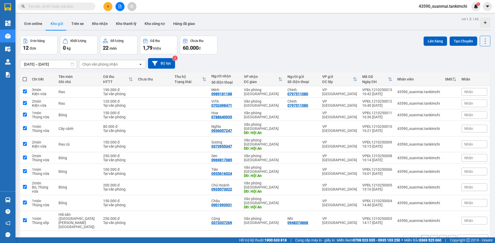
checkbox input "true"
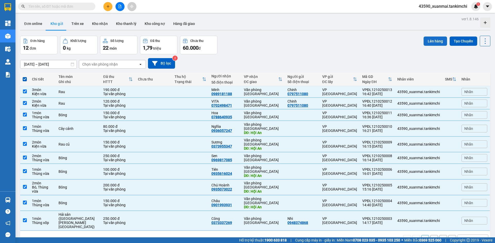
click at [433, 42] on button "Lên hàng" at bounding box center [434, 41] width 23 height 9
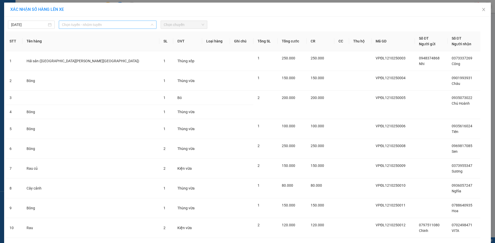
click at [83, 26] on span "Chọn tuyến - nhóm tuyến" at bounding box center [107, 25] width 91 height 8
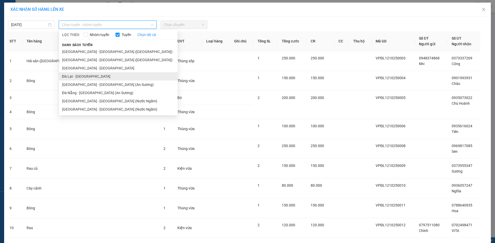
click at [67, 74] on li "Đà Lạt - [GEOGRAPHIC_DATA]" at bounding box center [118, 76] width 118 height 8
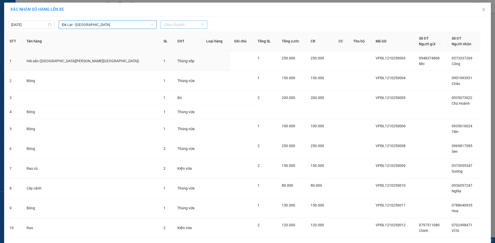
click at [179, 28] on span "Chọn chuyến" at bounding box center [184, 25] width 40 height 8
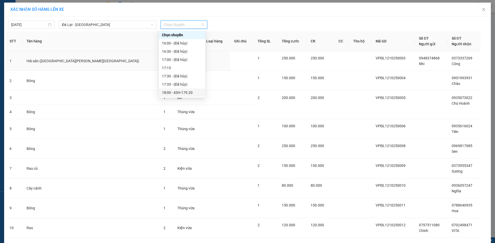
click at [186, 92] on div "18:00 - 43H-179.20" at bounding box center [182, 93] width 40 height 6
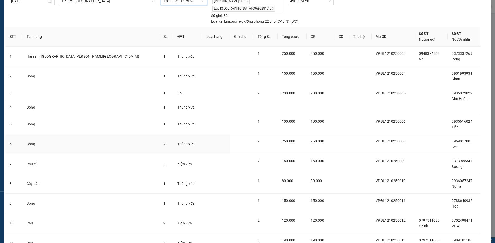
scroll to position [71, 0]
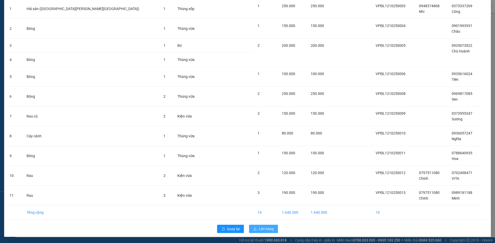
click at [270, 228] on span "Lên hàng" at bounding box center [266, 229] width 15 height 6
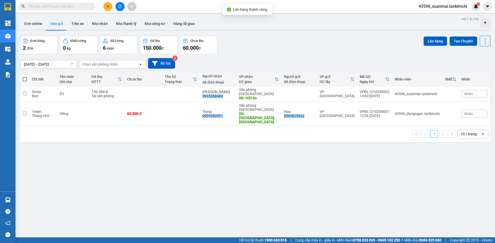
click at [23, 78] on span at bounding box center [25, 79] width 4 height 4
click at [25, 77] on input "checkbox" at bounding box center [25, 77] width 0 height 0
checkbox input "true"
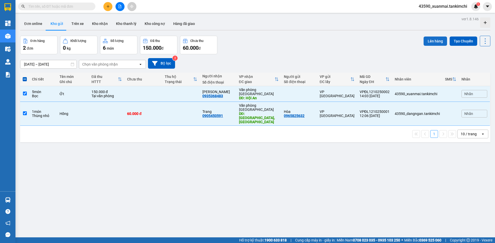
click at [429, 41] on button "Lên hàng" at bounding box center [434, 41] width 23 height 9
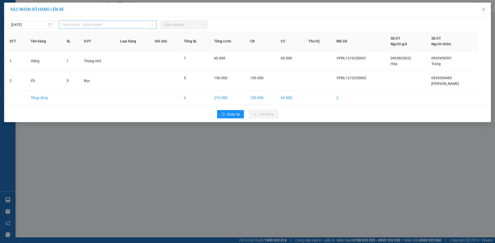
click at [90, 23] on span "Chọn tuyến - nhóm tuyến" at bounding box center [107, 25] width 91 height 8
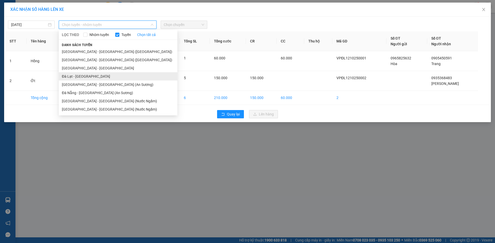
click at [76, 77] on li "Đà Lạt - [GEOGRAPHIC_DATA]" at bounding box center [118, 76] width 118 height 8
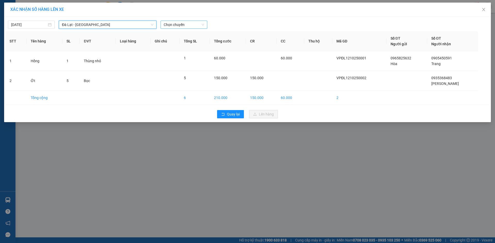
click at [181, 24] on span "Chọn chuyến" at bounding box center [184, 25] width 40 height 8
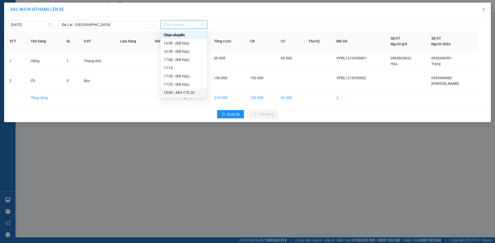
click at [186, 92] on div "18:00 - 43H-179.20" at bounding box center [184, 93] width 40 height 6
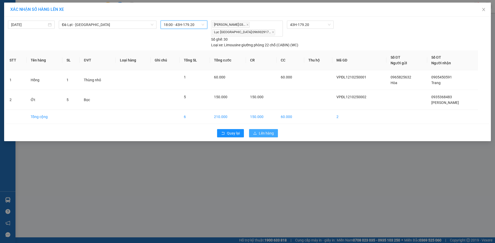
click at [268, 134] on span "Lên hàng" at bounding box center [266, 134] width 15 height 6
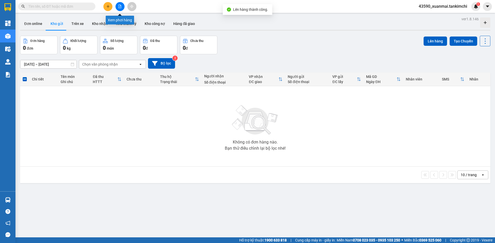
click at [119, 7] on icon "file-add" at bounding box center [120, 7] width 4 height 4
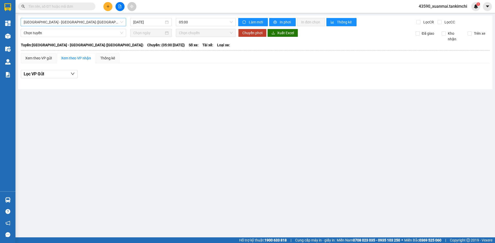
click at [80, 23] on span "[GEOGRAPHIC_DATA] - [GEOGRAPHIC_DATA] ([GEOGRAPHIC_DATA])" at bounding box center [73, 22] width 99 height 8
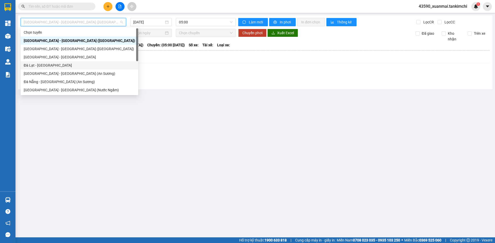
click at [39, 65] on div "Đà Lạt - [GEOGRAPHIC_DATA]" at bounding box center [79, 66] width 111 height 6
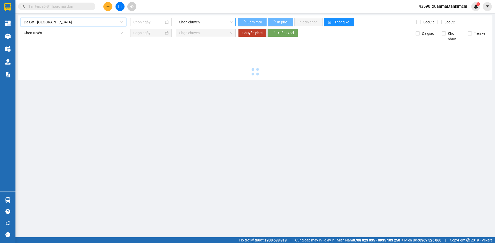
type input "[DATE]"
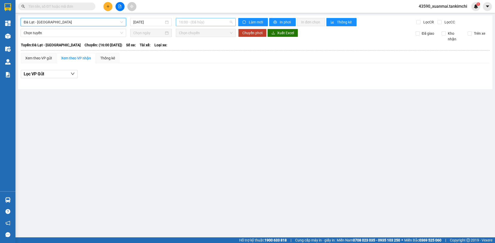
click at [204, 20] on span "16:00 - (Đã hủy)" at bounding box center [206, 22] width 54 height 8
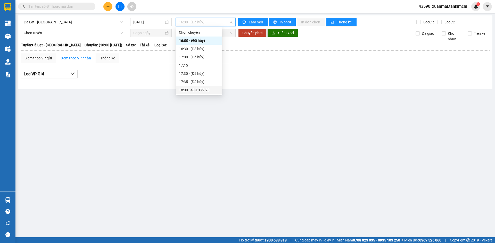
click at [209, 88] on div "18:00 - 43H-179.20" at bounding box center [199, 90] width 40 height 6
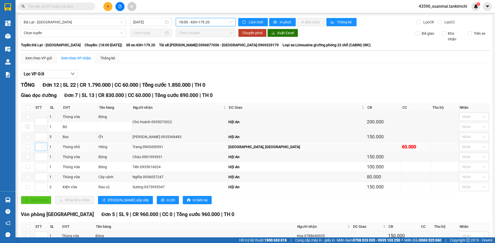
click at [37, 146] on input at bounding box center [41, 147] width 12 height 8
type input "1"
click at [38, 178] on input at bounding box center [41, 177] width 12 height 8
type input "2"
click at [39, 168] on input at bounding box center [41, 167] width 12 height 8
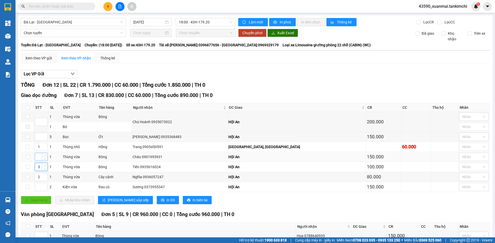
type input "3"
click at [37, 159] on input at bounding box center [41, 157] width 12 height 8
type input "4"
click at [36, 188] on input at bounding box center [41, 187] width 12 height 8
type input "5"
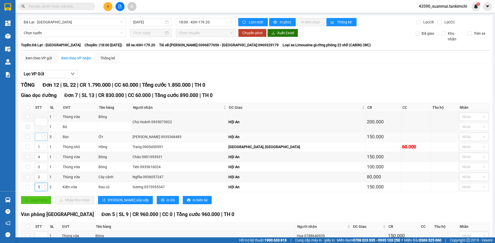
click at [38, 139] on input at bounding box center [41, 137] width 12 height 8
type input "6"
click at [37, 121] on input at bounding box center [41, 122] width 12 height 8
type input "7"
click at [120, 200] on span "[PERSON_NAME] sắp xếp" at bounding box center [128, 201] width 41 height 6
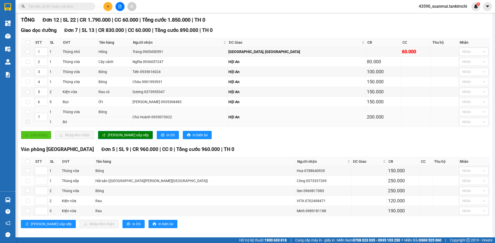
scroll to position [70, 0]
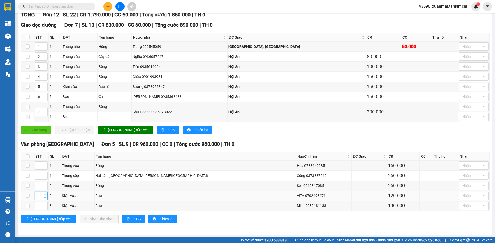
click at [39, 196] on input at bounding box center [41, 196] width 12 height 8
click at [36, 166] on input at bounding box center [41, 166] width 12 height 8
type input "1"
click at [39, 197] on input at bounding box center [41, 196] width 12 height 8
type input "2"
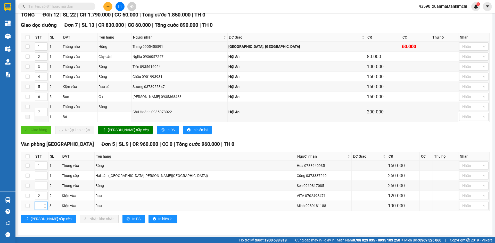
click at [38, 206] on input at bounding box center [41, 206] width 12 height 8
type input "3"
click at [39, 176] on input at bounding box center [41, 176] width 12 height 8
type input "4"
click at [37, 187] on input at bounding box center [41, 186] width 12 height 8
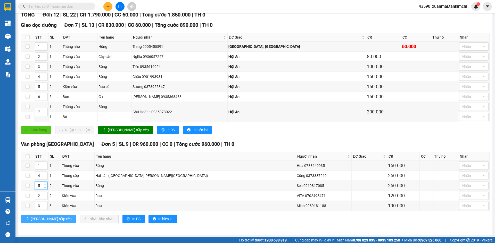
type input "5"
click at [40, 217] on span "[PERSON_NAME] sắp xếp" at bounding box center [51, 219] width 41 height 6
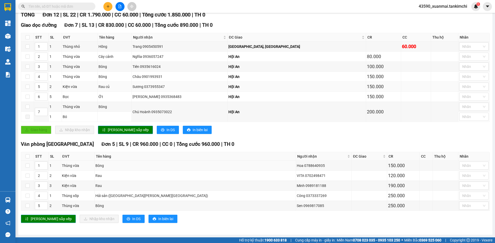
scroll to position [0, 0]
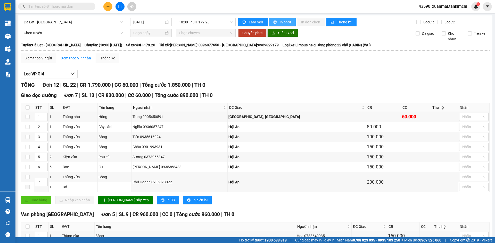
click at [284, 22] on span "In phơi" at bounding box center [286, 22] width 12 height 6
click at [286, 19] on span "In phơi" at bounding box center [286, 22] width 12 height 6
